Goal: Transaction & Acquisition: Purchase product/service

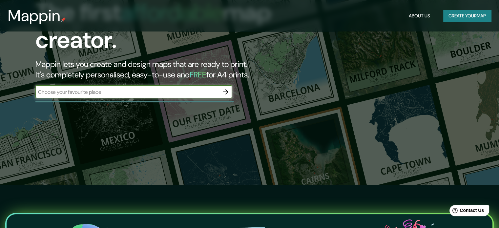
scroll to position [66, 0]
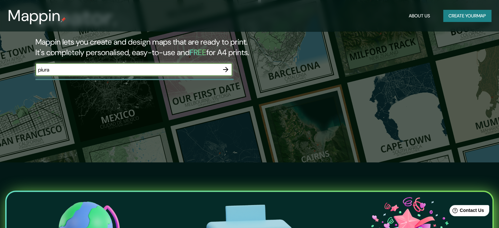
type input "piura"
click at [227, 69] on icon "button" at bounding box center [225, 69] width 5 height 5
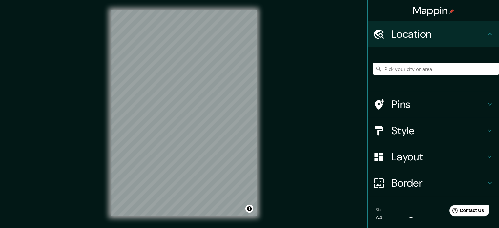
click at [402, 103] on h4 "Pins" at bounding box center [438, 104] width 94 height 13
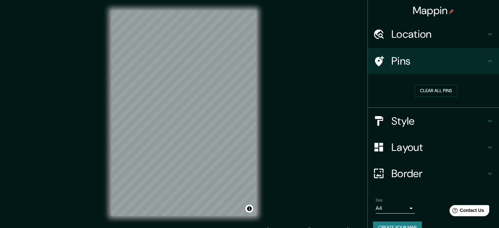
click at [408, 59] on h4 "Pins" at bounding box center [438, 60] width 94 height 13
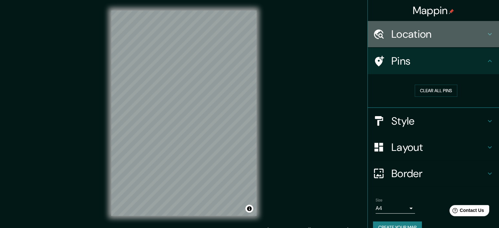
click at [466, 33] on h4 "Location" at bounding box center [438, 34] width 94 height 13
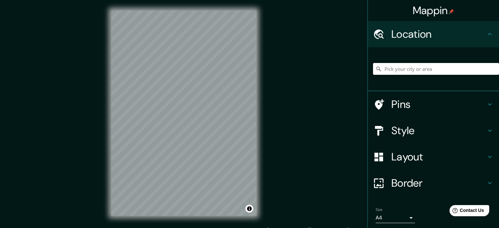
click at [444, 61] on div at bounding box center [436, 68] width 126 height 33
click at [444, 66] on input "Pick your city or area" at bounding box center [436, 69] width 126 height 12
type input "Piura, Departamento de Piura, Perú"
click at [426, 104] on h4 "Pins" at bounding box center [438, 104] width 94 height 13
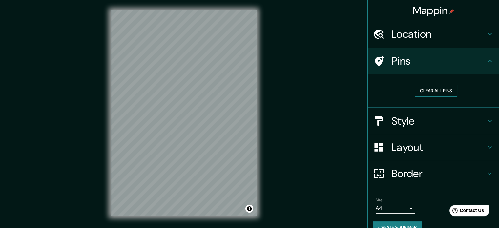
click at [423, 93] on button "Clear all pins" at bounding box center [436, 91] width 43 height 12
click at [425, 118] on h4 "Style" at bounding box center [438, 121] width 94 height 13
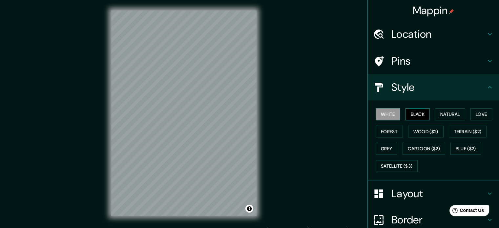
click at [419, 115] on button "Black" at bounding box center [418, 114] width 25 height 12
click at [450, 113] on button "Natural" at bounding box center [450, 114] width 30 height 12
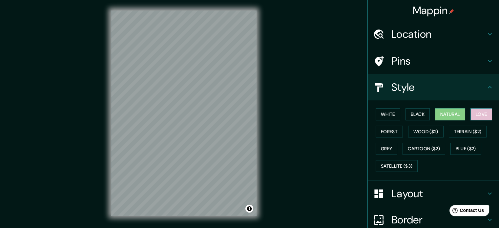
click at [483, 115] on button "Love" at bounding box center [481, 114] width 22 height 12
click at [384, 131] on button "Forest" at bounding box center [389, 132] width 27 height 12
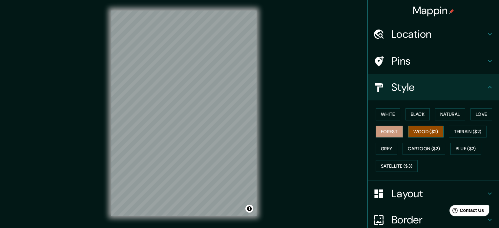
click at [413, 131] on button "Wood ($2)" at bounding box center [425, 132] width 35 height 12
click at [383, 114] on button "White" at bounding box center [388, 114] width 25 height 12
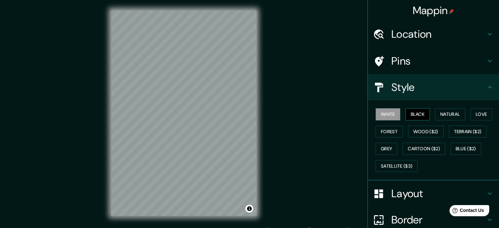
click at [412, 115] on button "Black" at bounding box center [418, 114] width 25 height 12
click at [389, 114] on button "White" at bounding box center [388, 114] width 25 height 12
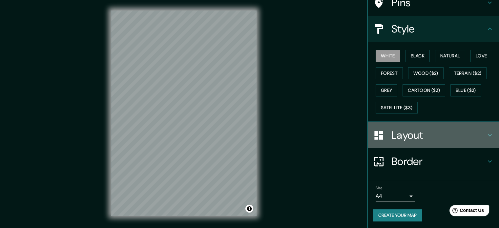
click at [445, 130] on h4 "Layout" at bounding box center [438, 135] width 94 height 13
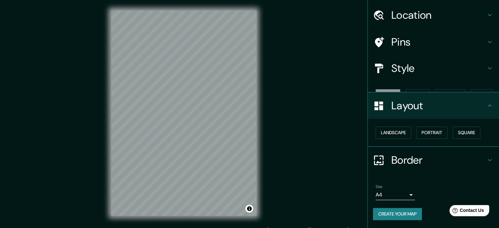
scroll to position [7, 0]
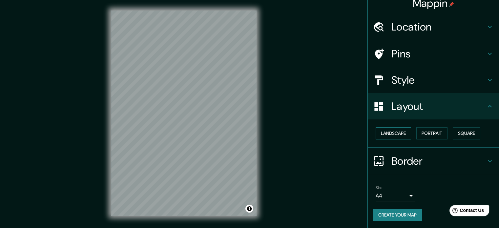
click at [393, 133] on button "Landscape" at bounding box center [393, 133] width 35 height 12
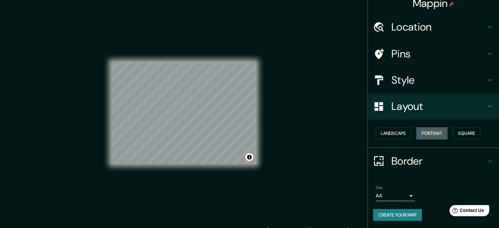
click at [423, 134] on button "Portrait" at bounding box center [431, 133] width 31 height 12
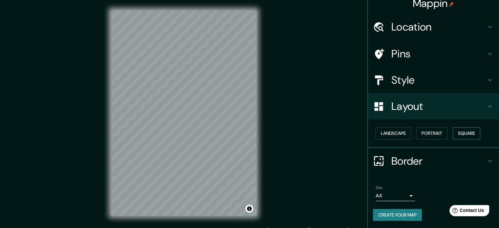
click at [465, 133] on button "Square" at bounding box center [467, 133] width 28 height 12
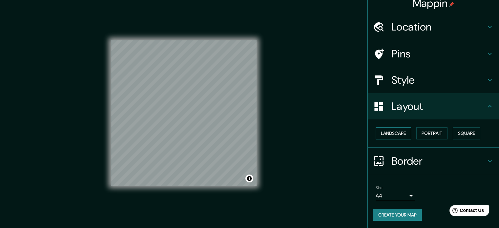
click at [391, 135] on button "Landscape" at bounding box center [393, 133] width 35 height 12
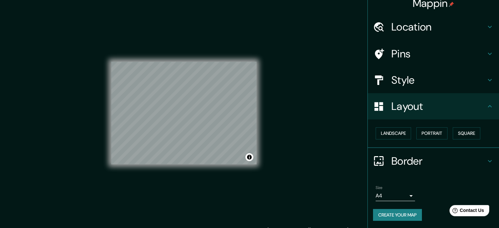
click at [409, 83] on h4 "Style" at bounding box center [438, 79] width 94 height 13
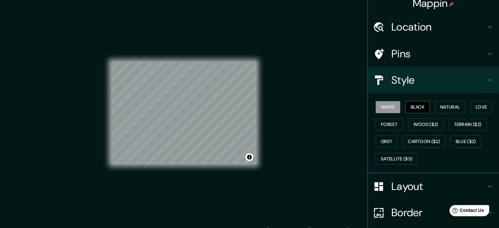
click at [412, 108] on button "Black" at bounding box center [418, 107] width 25 height 12
click at [435, 105] on button "Natural" at bounding box center [450, 107] width 30 height 12
click at [474, 109] on button "Love" at bounding box center [481, 107] width 22 height 12
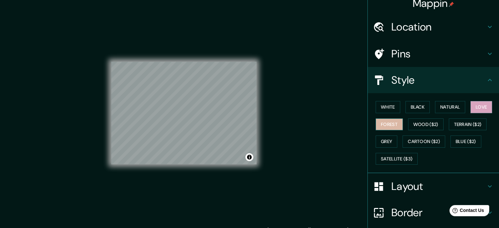
click at [392, 126] on button "Forest" at bounding box center [389, 124] width 27 height 12
click at [413, 123] on button "Wood ($2)" at bounding box center [425, 124] width 35 height 12
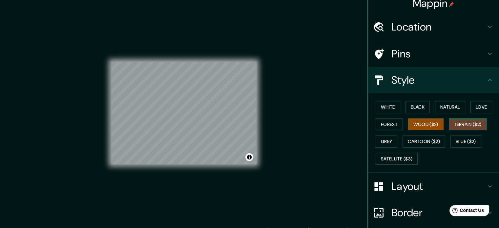
click at [456, 124] on button "Terrain ($2)" at bounding box center [468, 124] width 38 height 12
click at [381, 135] on button "Grey" at bounding box center [387, 141] width 22 height 12
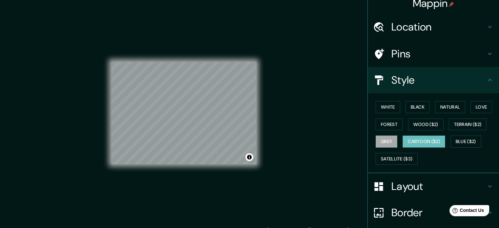
click at [415, 145] on button "Cartoon ($2)" at bounding box center [424, 141] width 43 height 12
click at [458, 141] on button "Blue ($2)" at bounding box center [465, 141] width 31 height 12
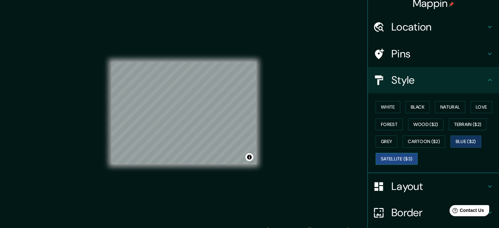
click at [399, 155] on button "Satellite ($3)" at bounding box center [397, 159] width 42 height 12
click at [386, 125] on button "Forest" at bounding box center [389, 124] width 27 height 12
click at [389, 158] on button "Satellite ($3)" at bounding box center [397, 159] width 42 height 12
click at [249, 160] on button "Toggle attribution" at bounding box center [249, 157] width 8 height 8
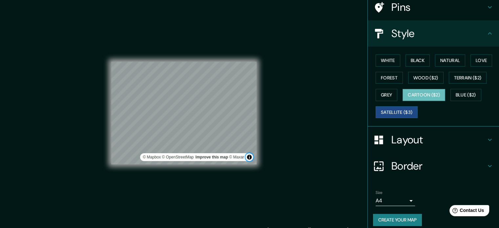
scroll to position [58, 0]
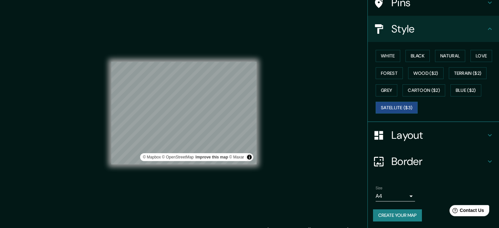
click at [403, 196] on body "Mappin Location Piura, Departamento de Piura, Perú Piura Departamento de Piura,…" at bounding box center [249, 114] width 499 height 228
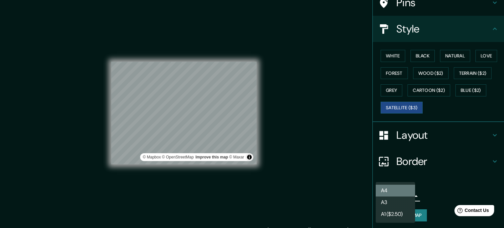
click at [405, 194] on li "A4" at bounding box center [395, 191] width 39 height 12
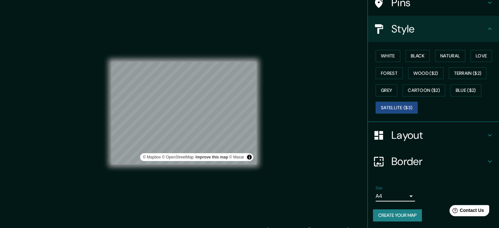
click at [407, 214] on button "Create your map" at bounding box center [397, 215] width 49 height 12
